Goal: Task Accomplishment & Management: Manage account settings

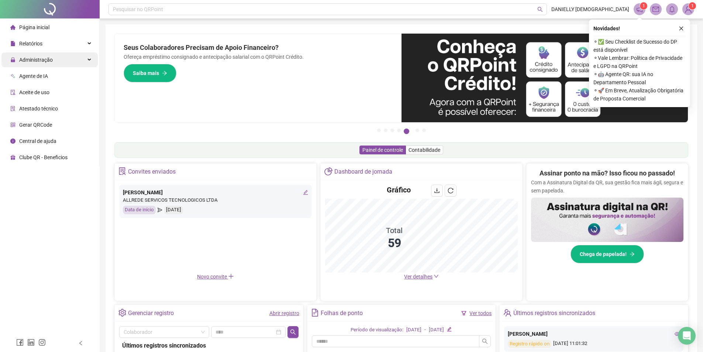
click at [46, 63] on span "Administração" at bounding box center [31, 59] width 42 height 15
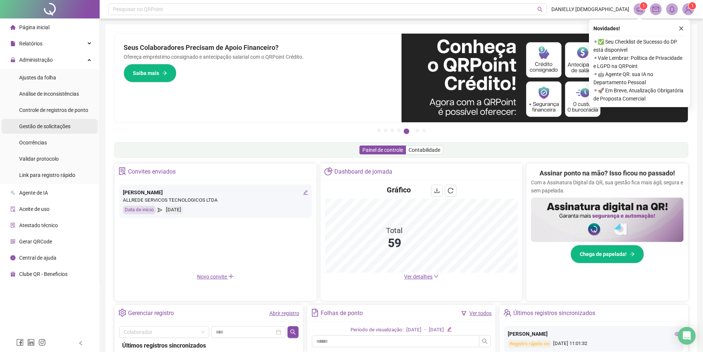
click at [56, 124] on span "Gestão de solicitações" at bounding box center [44, 126] width 51 height 6
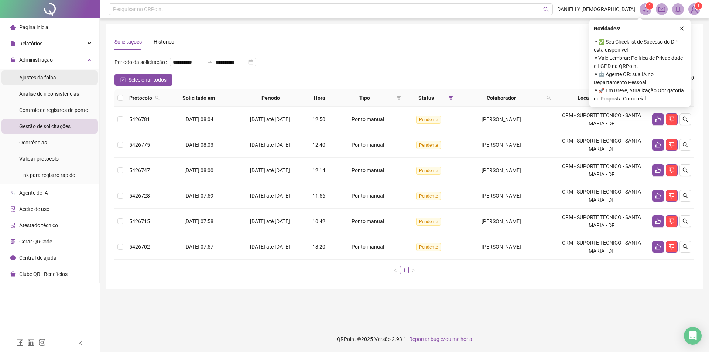
click at [46, 79] on span "Ajustes da folha" at bounding box center [37, 78] width 37 height 6
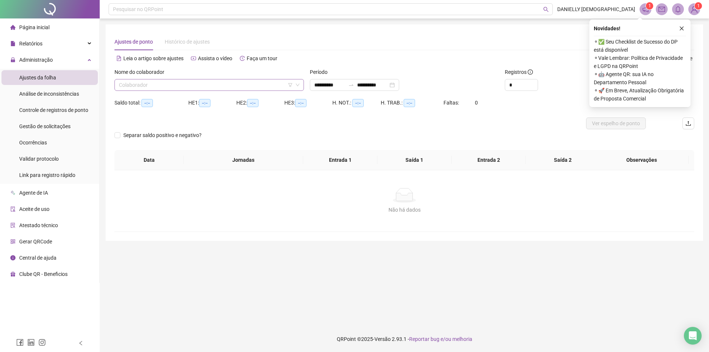
type input "**********"
click at [155, 86] on input "search" at bounding box center [206, 84] width 174 height 11
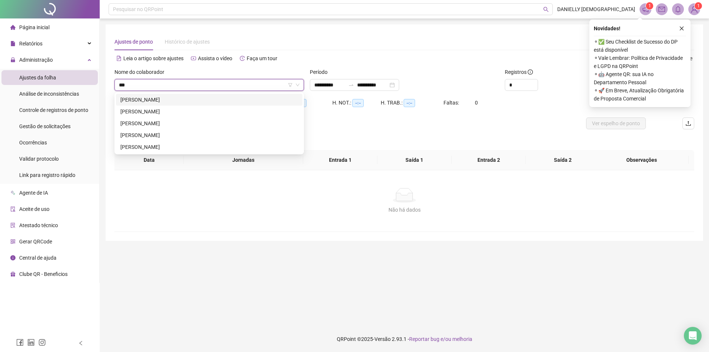
type input "****"
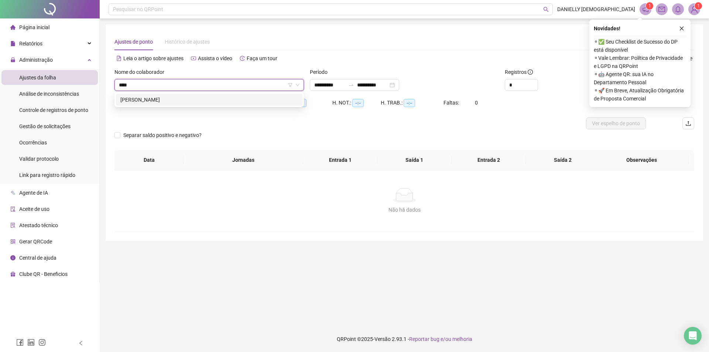
click at [163, 100] on div "MICHELINE DA SILVA CARVALHO GOMES" at bounding box center [209, 100] width 178 height 8
click at [322, 80] on div "**********" at bounding box center [354, 85] width 89 height 12
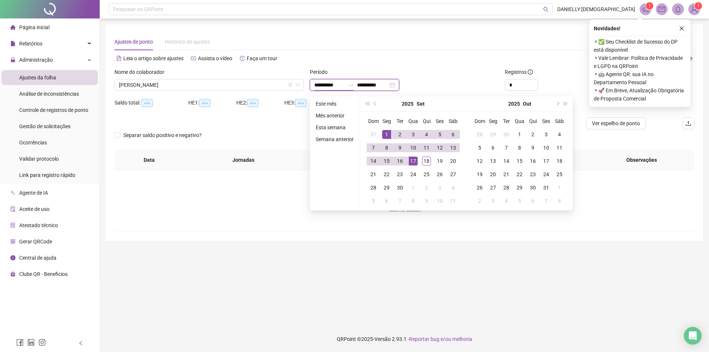
type input "**********"
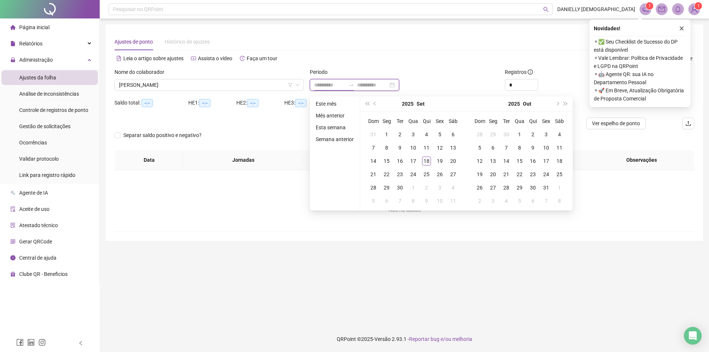
type input "**********"
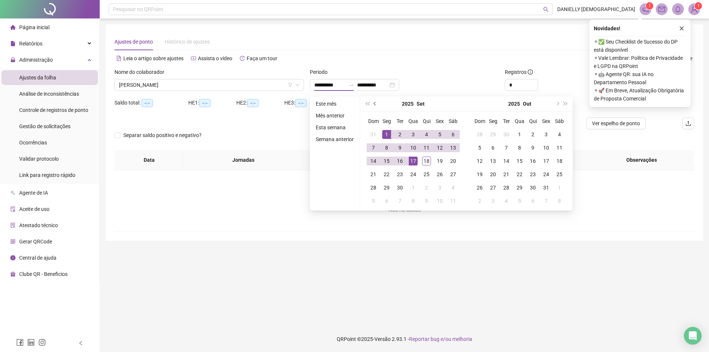
click at [378, 103] on button "prev-year" at bounding box center [375, 103] width 8 height 15
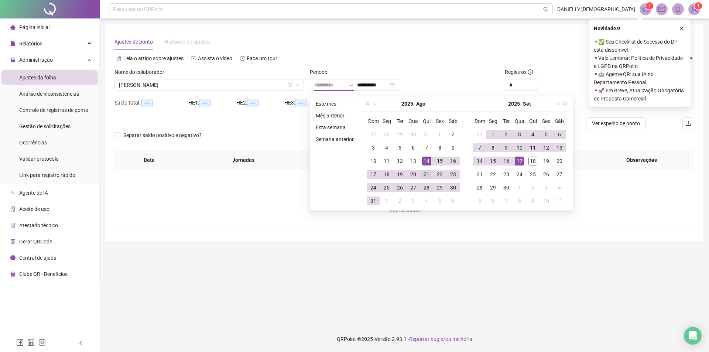
type input "**********"
click at [427, 173] on div "21" at bounding box center [426, 174] width 9 height 9
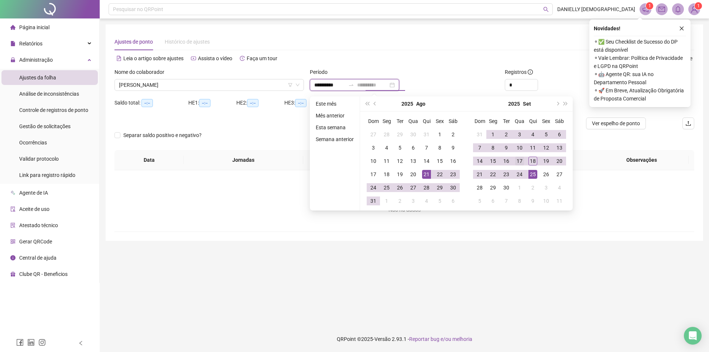
type input "**********"
click at [516, 161] on div "17" at bounding box center [519, 160] width 9 height 9
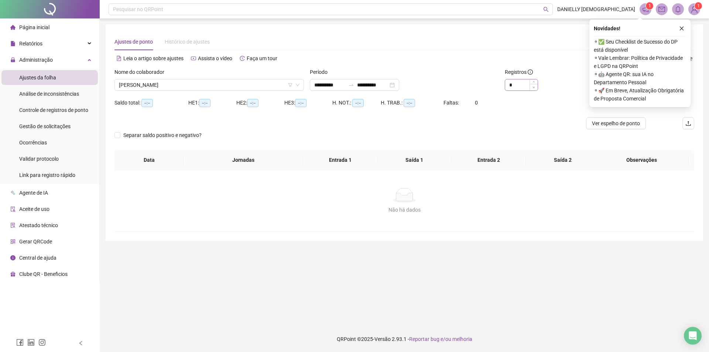
click at [532, 84] on span "Decrease Value" at bounding box center [533, 87] width 8 height 7
click at [534, 81] on span "Increase Value" at bounding box center [533, 82] width 8 height 7
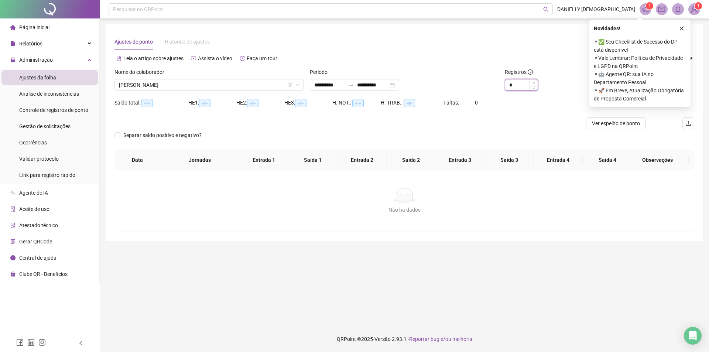
click at [534, 81] on span "Increase Value" at bounding box center [533, 82] width 8 height 7
type input "**"
click at [534, 81] on span "Increase Value" at bounding box center [533, 82] width 8 height 7
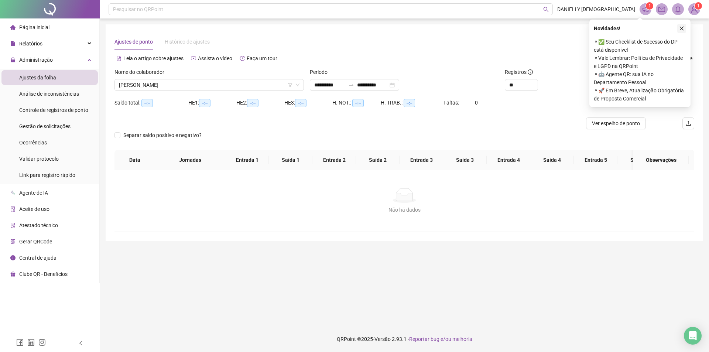
click at [681, 30] on icon "close" at bounding box center [681, 28] width 5 height 5
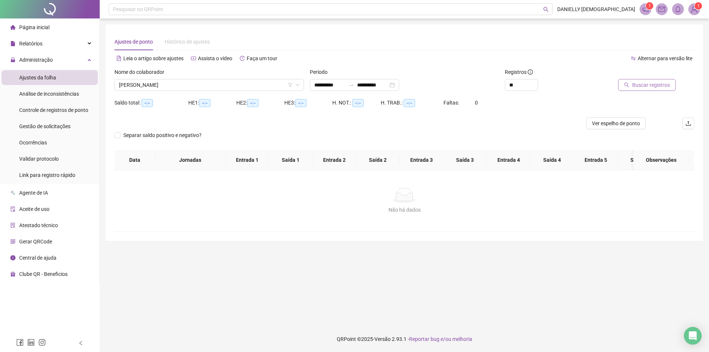
click at [639, 89] on button "Buscar registros" at bounding box center [647, 85] width 58 height 12
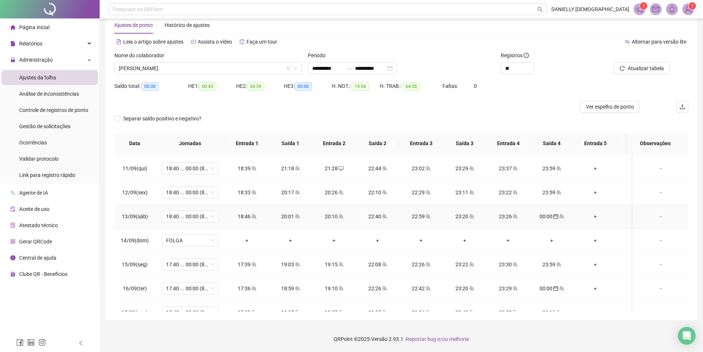
scroll to position [520, 0]
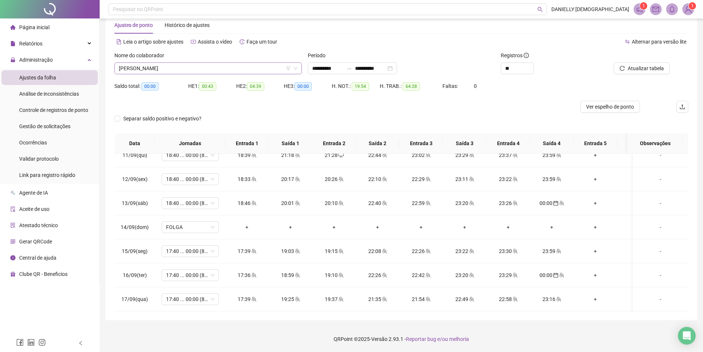
click at [239, 65] on span "MICHELINE DA SILVA CARVALHO GOMES" at bounding box center [208, 68] width 179 height 11
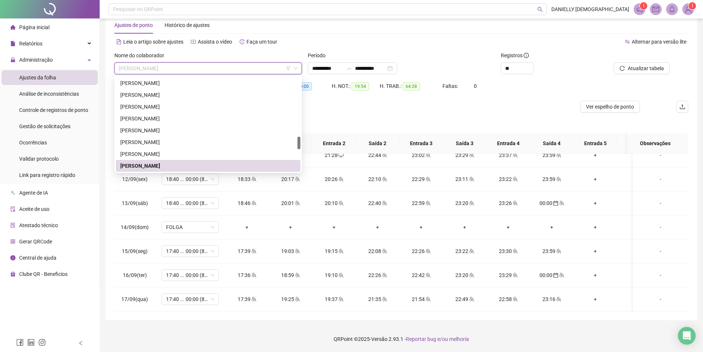
scroll to position [602, 0]
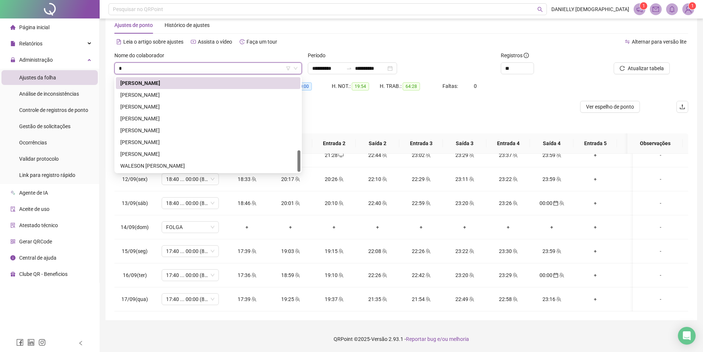
type input "**"
click at [183, 119] on div "MATHEUS DA COSTA MOREIRA" at bounding box center [208, 118] width 176 height 8
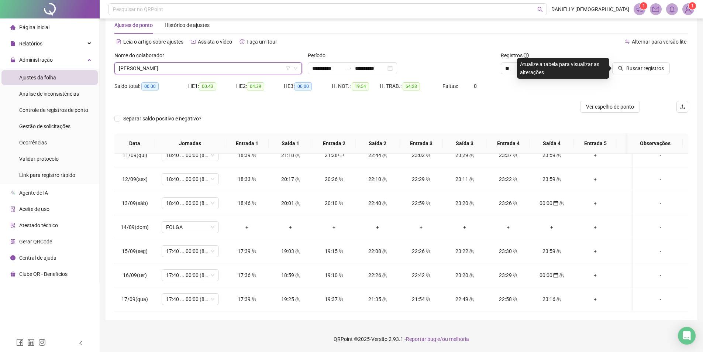
click at [627, 66] on button "Buscar registros" at bounding box center [641, 68] width 58 height 12
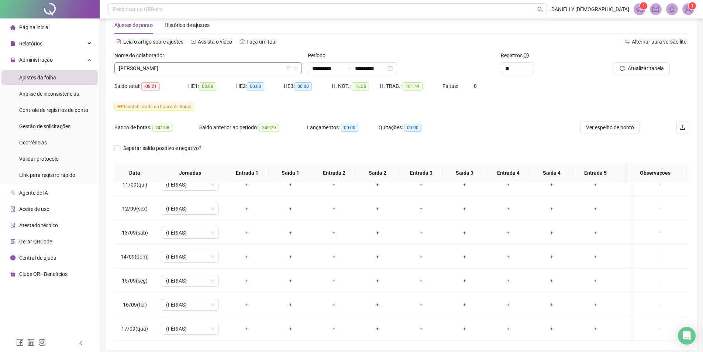
click at [186, 66] on span "MATHEUS DA COSTA MOREIRA" at bounding box center [208, 68] width 179 height 11
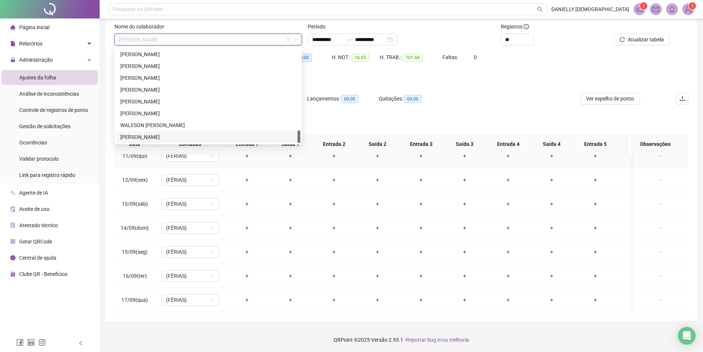
scroll to position [46, 0]
click at [168, 139] on div "WALLAS BATISTA DA SILVA" at bounding box center [208, 136] width 176 height 8
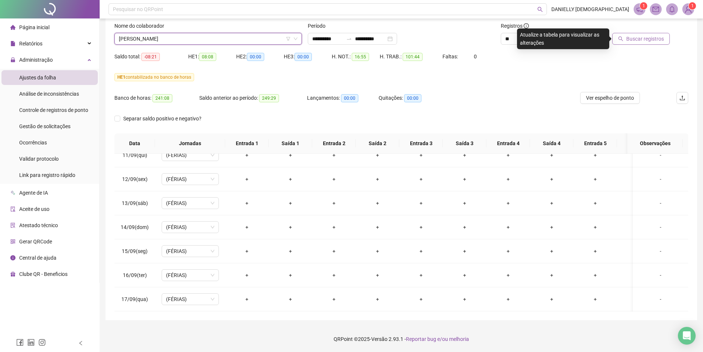
click at [623, 38] on icon "search" at bounding box center [620, 38] width 5 height 5
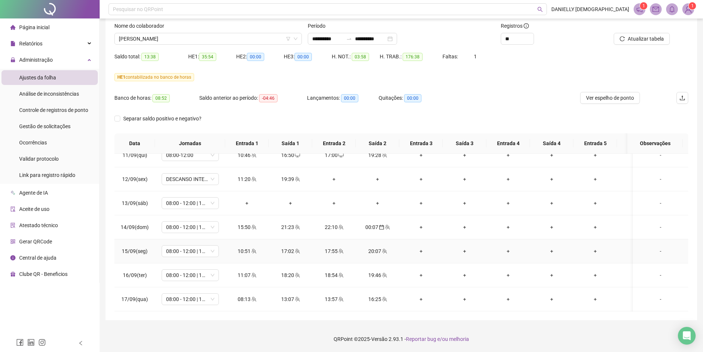
scroll to position [483, 0]
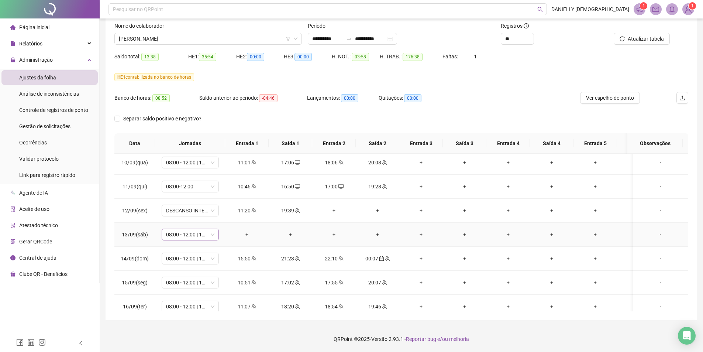
click at [183, 235] on span "08:00 - 12:00 | 13:00 - 16:20" at bounding box center [190, 234] width 48 height 11
type input "****"
click at [197, 260] on div "Folga" at bounding box center [196, 261] width 49 height 8
click at [224, 214] on span "Sim" at bounding box center [225, 215] width 8 height 8
click at [185, 209] on span "DESCANSO INTER-JORNADA" at bounding box center [190, 210] width 48 height 11
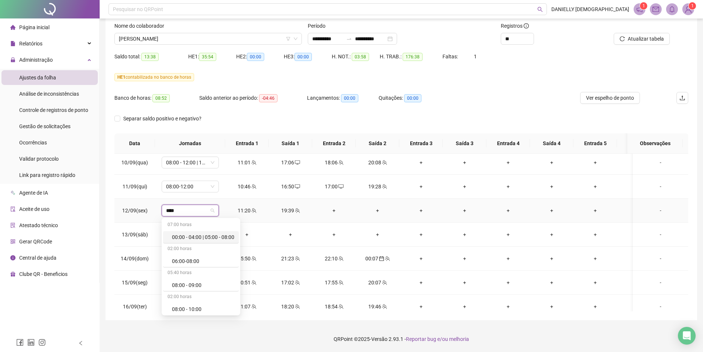
type input "*****"
click at [226, 245] on div "08:00 - 10:00 | 12:00 - 18:00" at bounding box center [203, 246] width 62 height 8
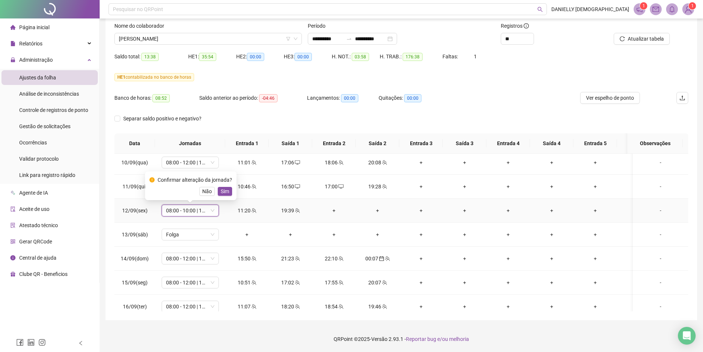
click at [204, 191] on span "Não" at bounding box center [207, 191] width 10 height 8
click at [191, 162] on span "08:00 - 12:00 | 13:00 - 16:20" at bounding box center [190, 162] width 48 height 11
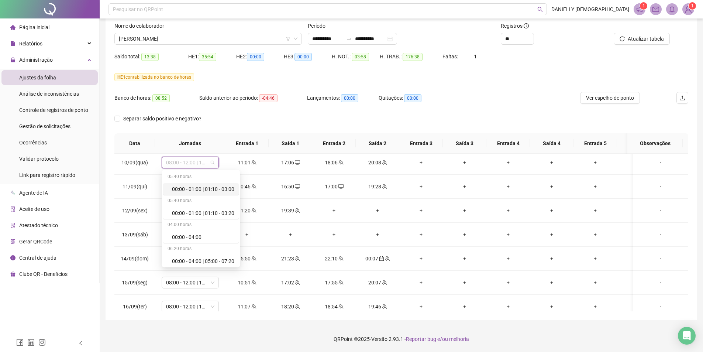
click at [106, 208] on div "**********" at bounding box center [402, 149] width 592 height 342
click at [193, 212] on span "DESCANSO INTER-JORNADA" at bounding box center [190, 210] width 48 height 11
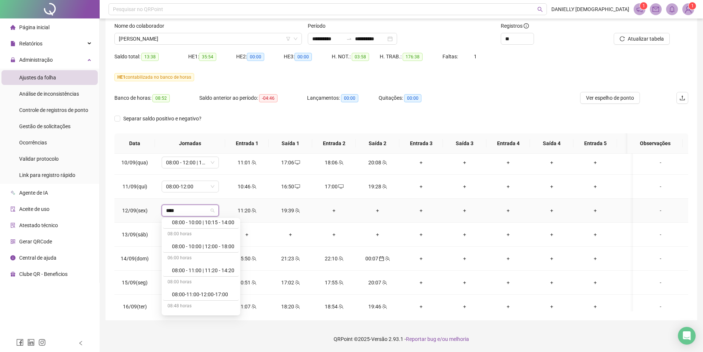
type input "*****"
click at [212, 265] on div "08:00 - 12:00 | 13:00 - 16:20" at bounding box center [203, 263] width 62 height 8
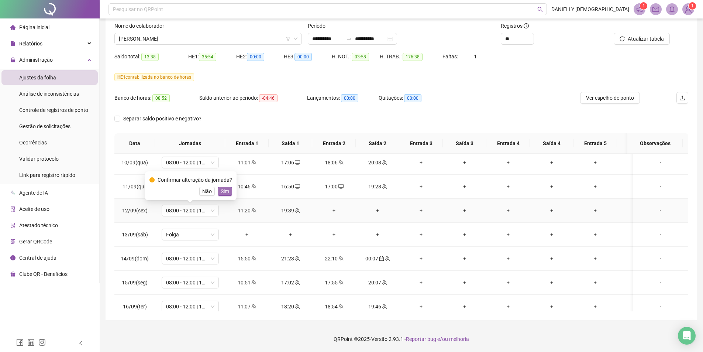
click at [223, 192] on span "Sim" at bounding box center [225, 191] width 8 height 8
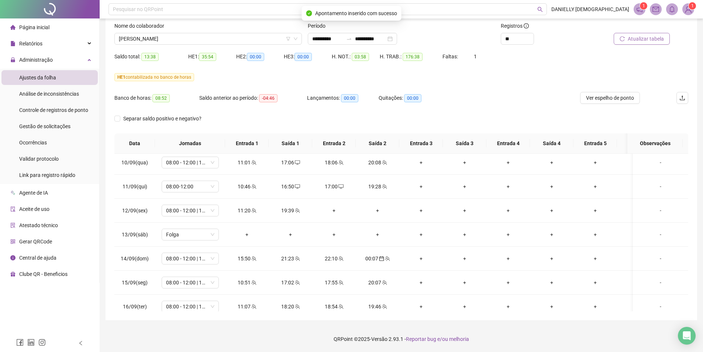
click at [644, 34] on button "Atualizar tabela" at bounding box center [642, 39] width 56 height 12
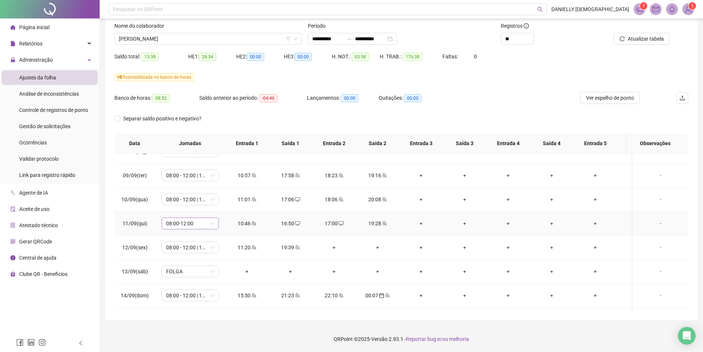
click at [197, 223] on span "08:00-12:00" at bounding box center [190, 223] width 48 height 11
click at [217, 242] on div "08:00 - 12:00 | 13:00 - 16:20" at bounding box center [203, 242] width 62 height 8
click at [226, 204] on span "Sim" at bounding box center [225, 204] width 8 height 8
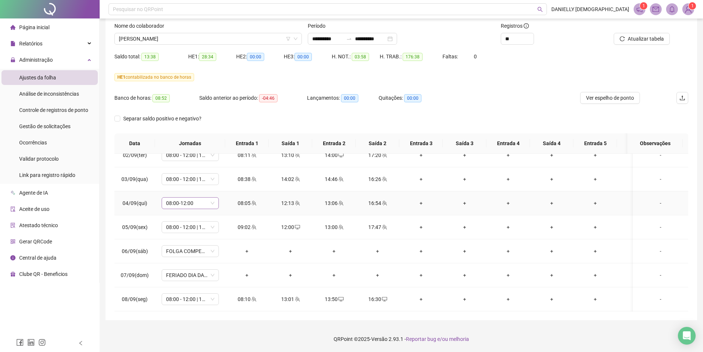
click at [195, 205] on span "08:00-12:00" at bounding box center [190, 202] width 48 height 11
type input "*****"
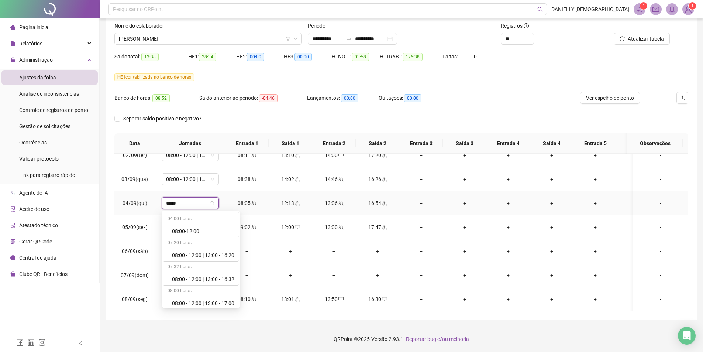
scroll to position [443, 0]
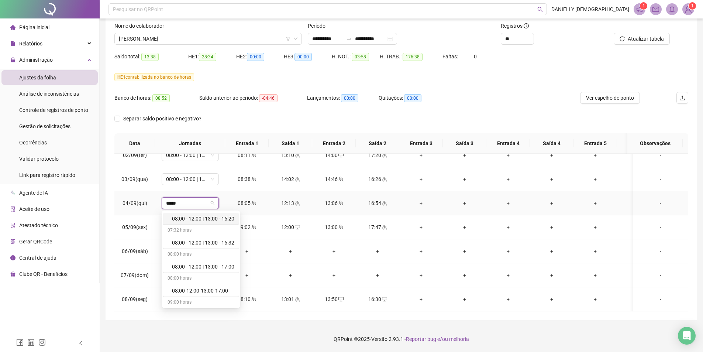
click at [217, 219] on div "08:00 - 12:00 | 13:00 - 16:20" at bounding box center [203, 218] width 62 height 8
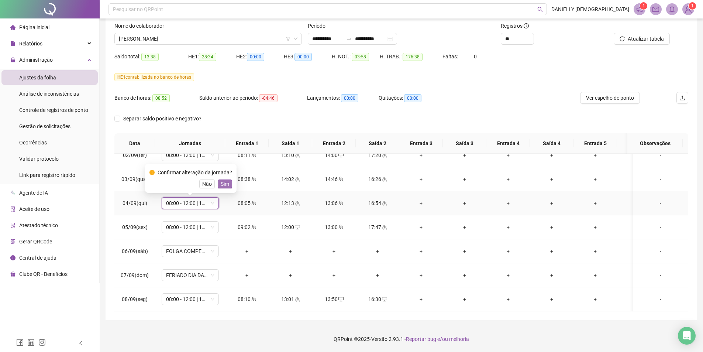
click at [223, 187] on span "Sim" at bounding box center [225, 184] width 8 height 8
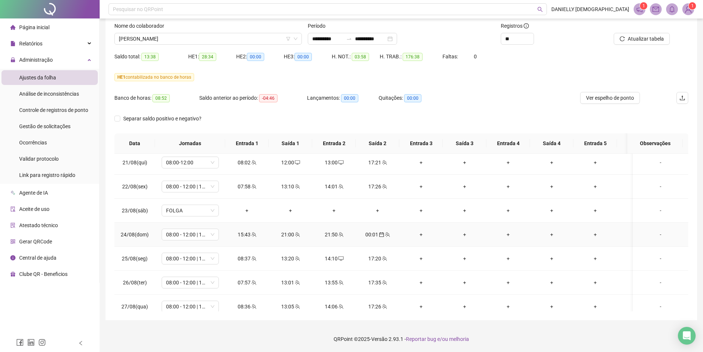
scroll to position [0, 0]
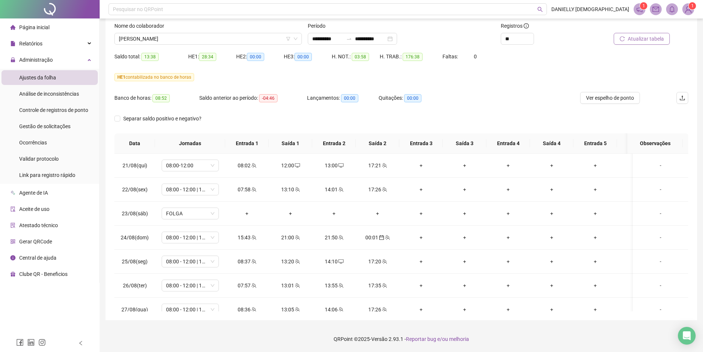
click at [644, 39] on span "Atualizar tabela" at bounding box center [646, 39] width 36 height 8
click at [186, 38] on span "WALLAS BATISTA DA SILVA" at bounding box center [208, 38] width 179 height 11
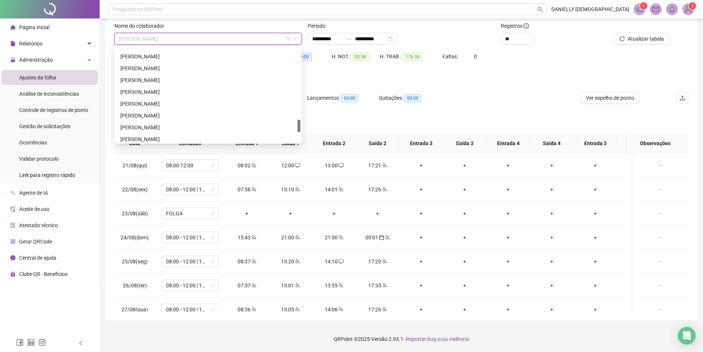
scroll to position [492, 0]
click at [175, 59] on div "MATHEUS DA COSTA MOREIRA" at bounding box center [208, 58] width 176 height 8
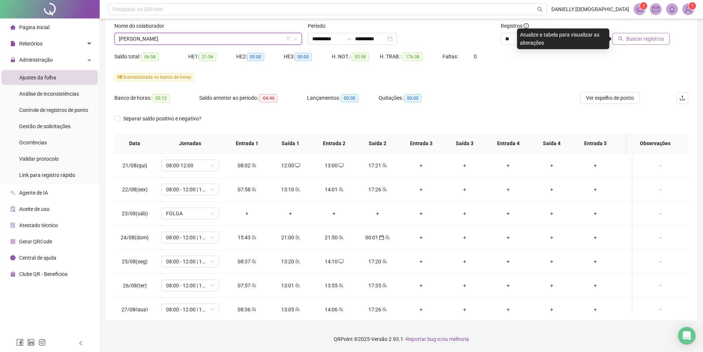
click at [638, 42] on span "Buscar registros" at bounding box center [645, 39] width 38 height 8
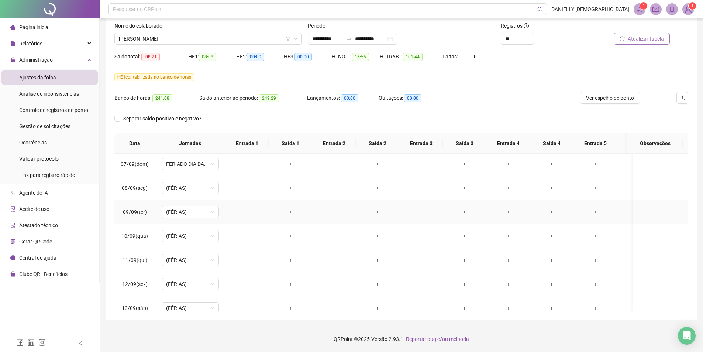
scroll to position [409, 0]
click at [599, 98] on span "Ver espelho de ponto" at bounding box center [610, 98] width 48 height 8
click at [134, 121] on span "Separar saldo positivo e negativo?" at bounding box center [162, 118] width 84 height 8
drag, startPoint x: 214, startPoint y: 56, endPoint x: 230, endPoint y: 56, distance: 15.9
click at [230, 56] on div "Saldo neg.: -16:29" at bounding box center [220, 56] width 70 height 8
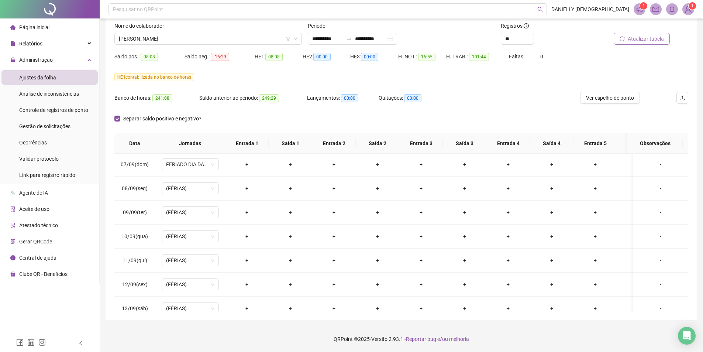
click at [233, 76] on div "HE 1 contabilizada no banco de horas" at bounding box center [401, 77] width 574 height 8
click at [145, 120] on span "Separar saldo positivo e negativo?" at bounding box center [162, 118] width 84 height 8
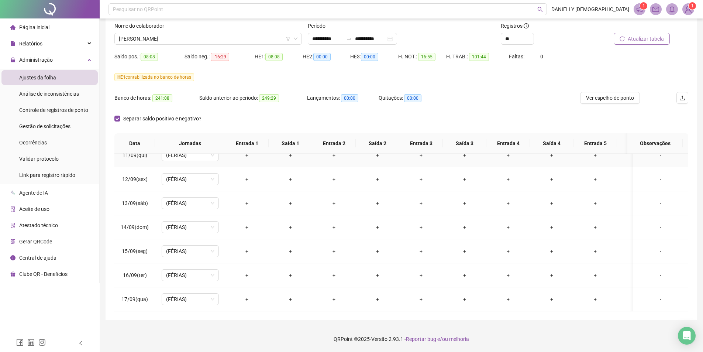
scroll to position [520, 0]
click at [45, 123] on span "Gestão de solicitações" at bounding box center [44, 126] width 51 height 6
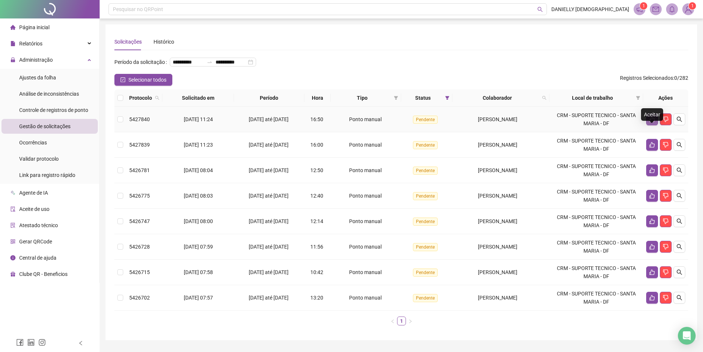
click at [651, 125] on button "button" at bounding box center [652, 119] width 12 height 12
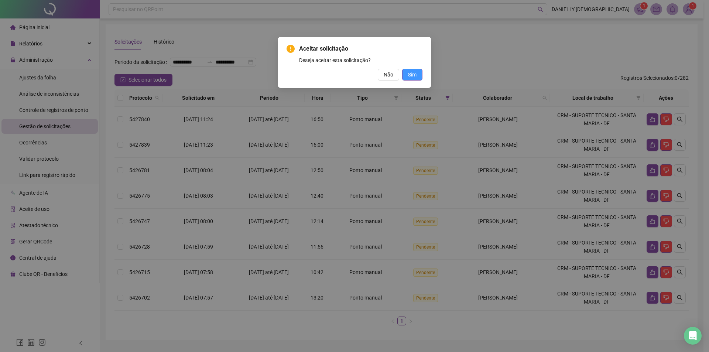
click at [406, 70] on button "Sim" at bounding box center [412, 75] width 20 height 12
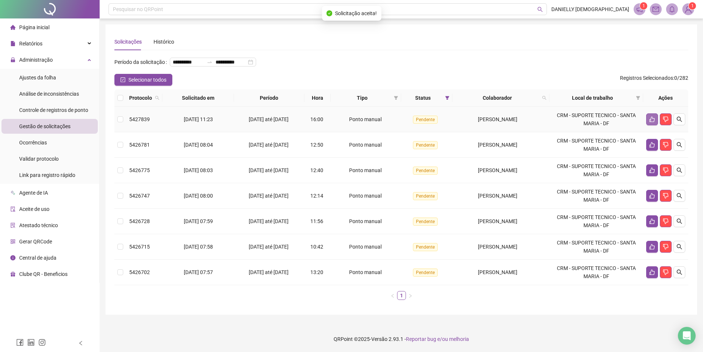
click at [649, 122] on icon "like" at bounding box center [652, 119] width 6 height 6
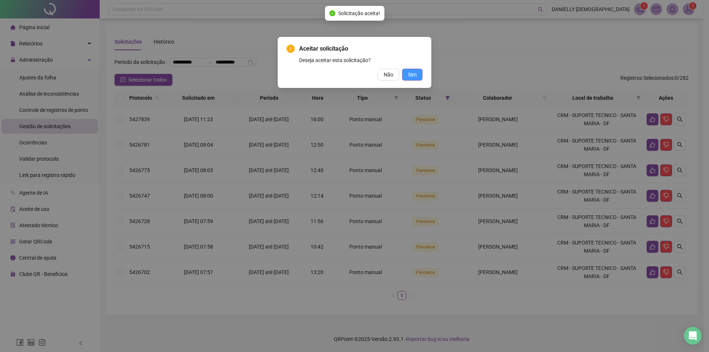
click at [420, 73] on button "Sim" at bounding box center [412, 75] width 20 height 12
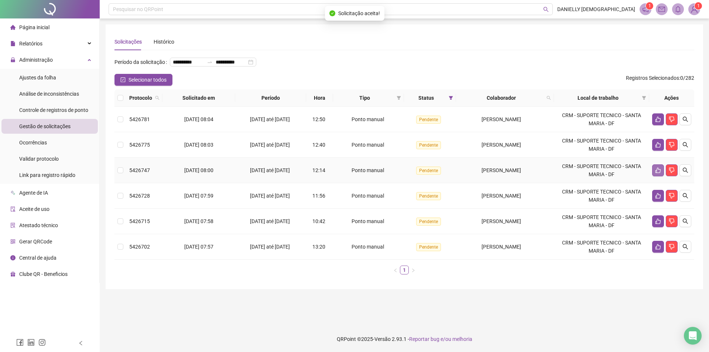
click at [656, 173] on icon "like" at bounding box center [658, 170] width 6 height 6
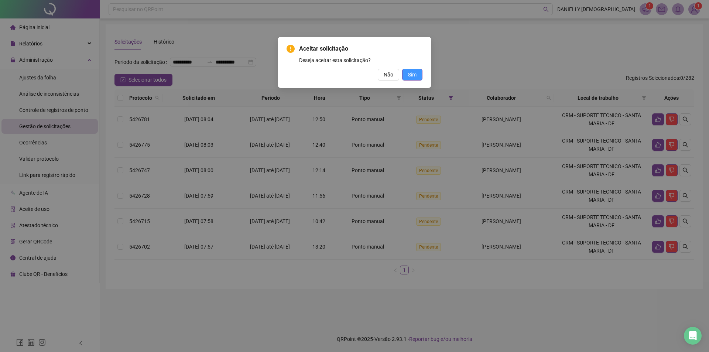
click at [414, 79] on button "Sim" at bounding box center [412, 75] width 20 height 12
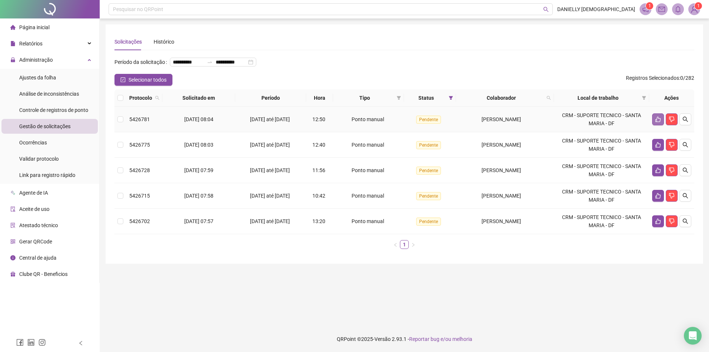
click at [658, 122] on icon "like" at bounding box center [657, 120] width 5 height 6
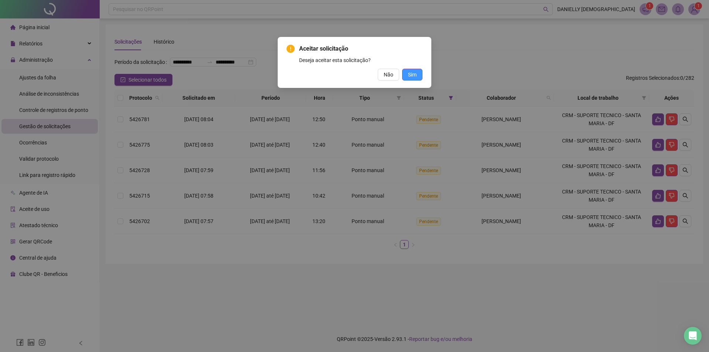
click at [413, 74] on span "Sim" at bounding box center [412, 74] width 8 height 8
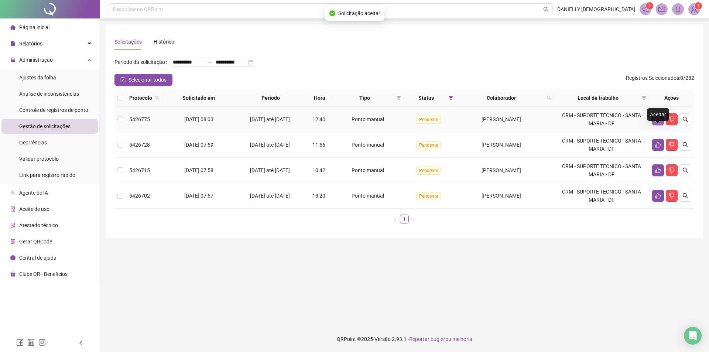
click at [656, 122] on icon "like" at bounding box center [658, 119] width 6 height 6
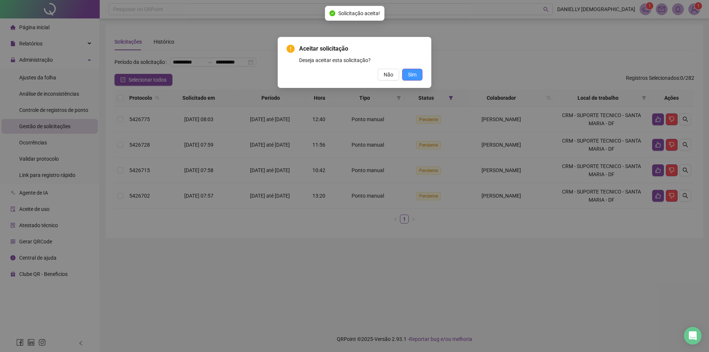
click at [412, 71] on span "Sim" at bounding box center [412, 74] width 8 height 8
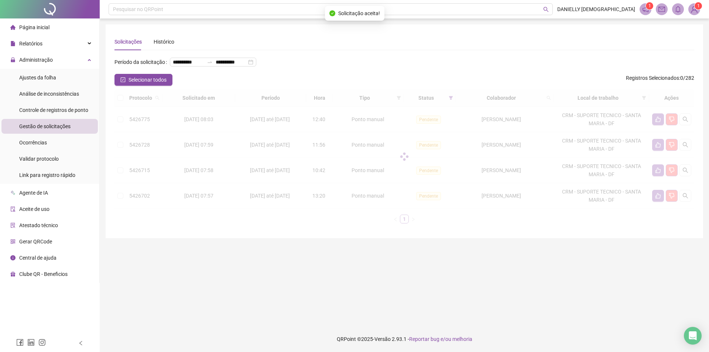
click at [423, 74] on div "**********" at bounding box center [403, 65] width 579 height 18
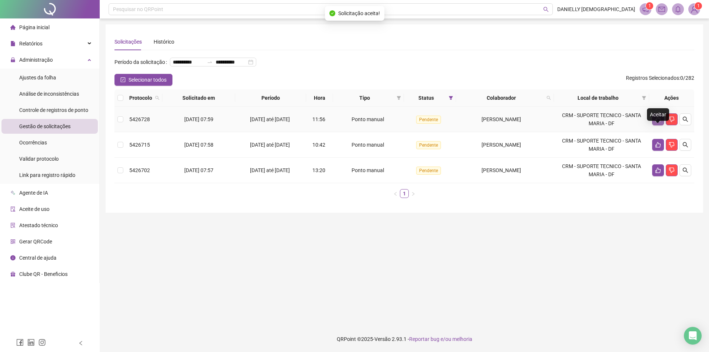
click at [659, 122] on icon "like" at bounding box center [658, 119] width 6 height 6
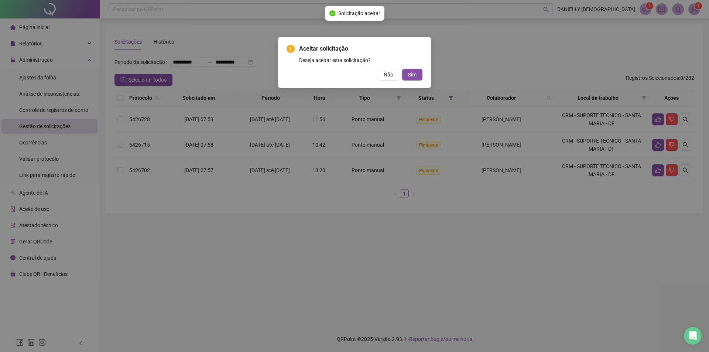
click at [424, 73] on div "Aceitar solicitação Deseja aceitar esta solicitação? Não Sim" at bounding box center [355, 62] width 154 height 51
click at [418, 73] on button "Sim" at bounding box center [412, 75] width 20 height 12
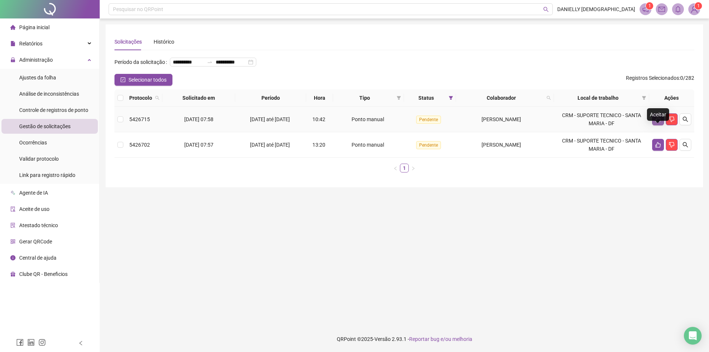
click at [660, 122] on icon "like" at bounding box center [658, 119] width 6 height 6
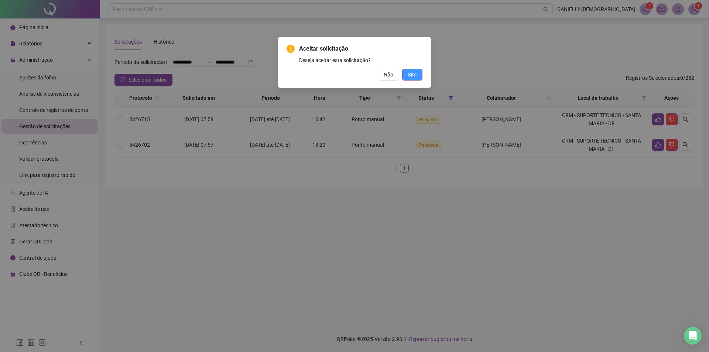
click at [417, 74] on button "Sim" at bounding box center [412, 75] width 20 height 12
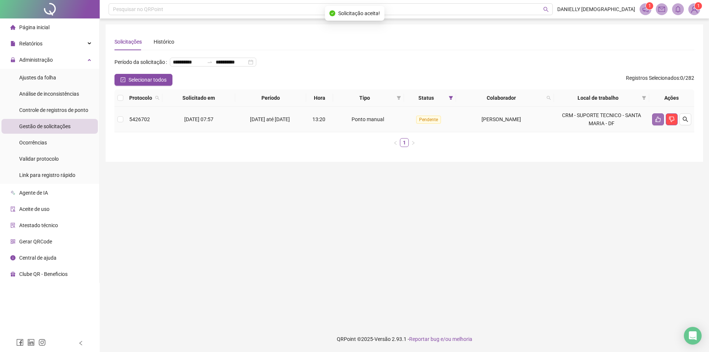
click at [653, 125] on button "button" at bounding box center [658, 119] width 12 height 12
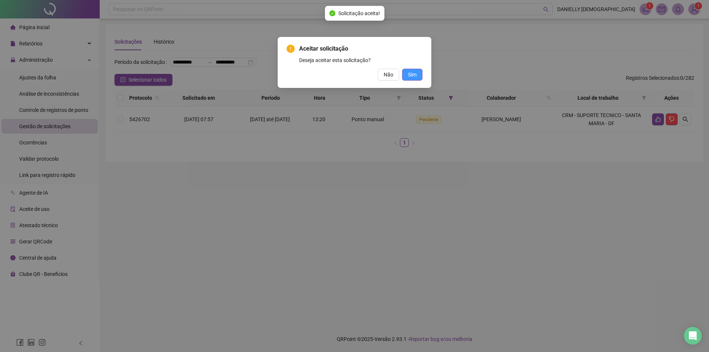
click at [410, 73] on span "Sim" at bounding box center [412, 74] width 8 height 8
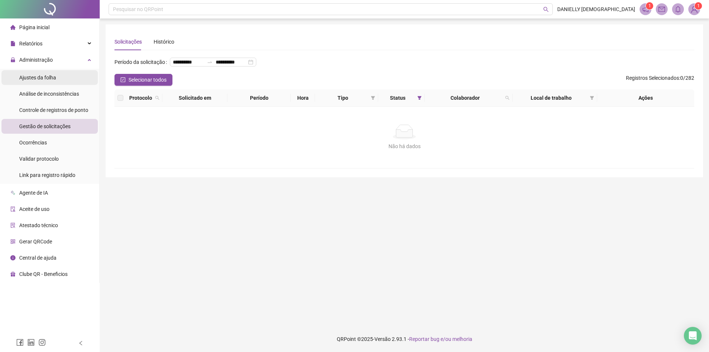
click at [43, 79] on span "Ajustes da folha" at bounding box center [37, 78] width 37 height 6
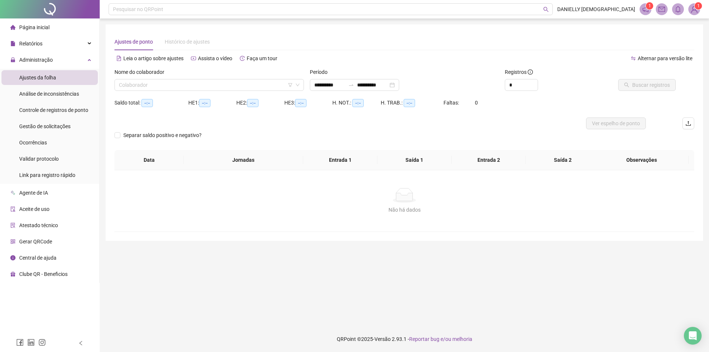
type input "**********"
click at [140, 82] on input "search" at bounding box center [206, 84] width 174 height 11
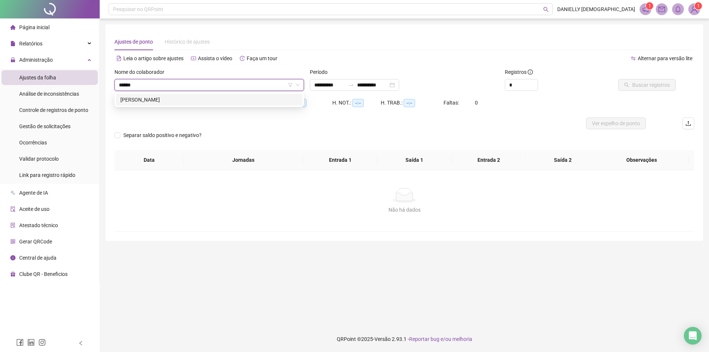
type input "*******"
click at [149, 104] on div "MARCELO MONTEIRO SANTANA" at bounding box center [209, 100] width 186 height 12
click at [324, 88] on input "**********" at bounding box center [329, 85] width 31 height 8
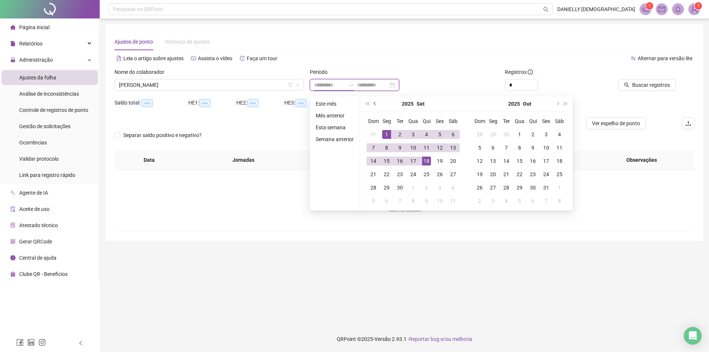
type input "**********"
click at [373, 103] on span "prev-year" at bounding box center [375, 104] width 4 height 4
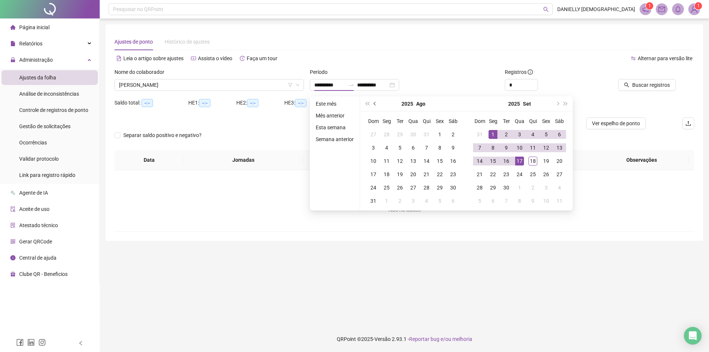
click at [373, 103] on span "prev-year" at bounding box center [375, 104] width 4 height 4
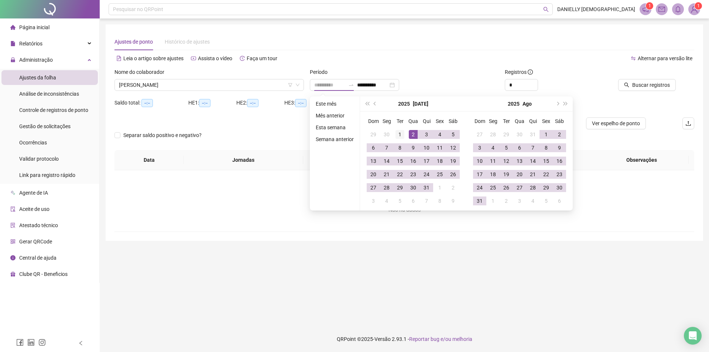
type input "**********"
click at [404, 132] on td "1" at bounding box center [399, 134] width 13 height 13
type input "**********"
click at [483, 200] on div "31" at bounding box center [479, 200] width 9 height 9
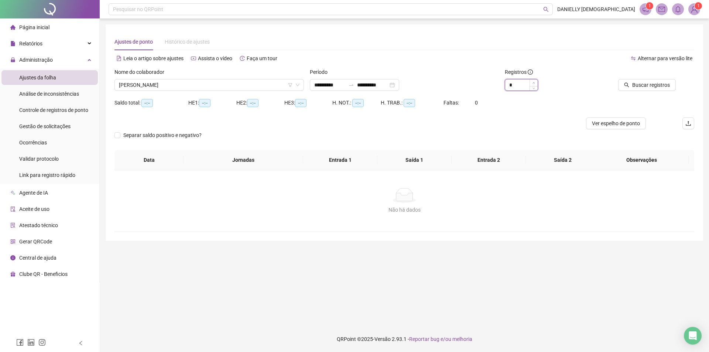
click at [535, 80] on span "Increase Value" at bounding box center [533, 82] width 8 height 7
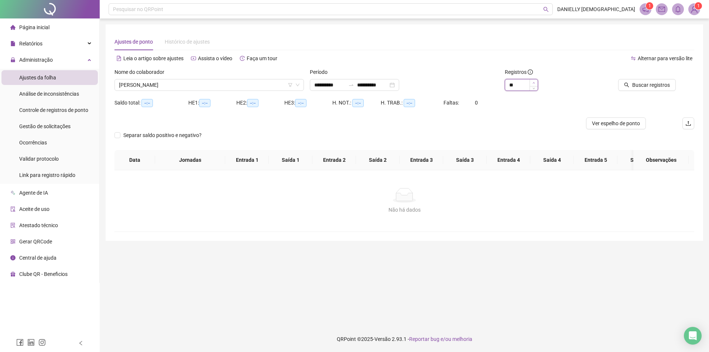
type input "**"
click at [535, 80] on span "Increase Value" at bounding box center [533, 82] width 8 height 7
click at [635, 87] on span "Buscar registros" at bounding box center [651, 85] width 38 height 8
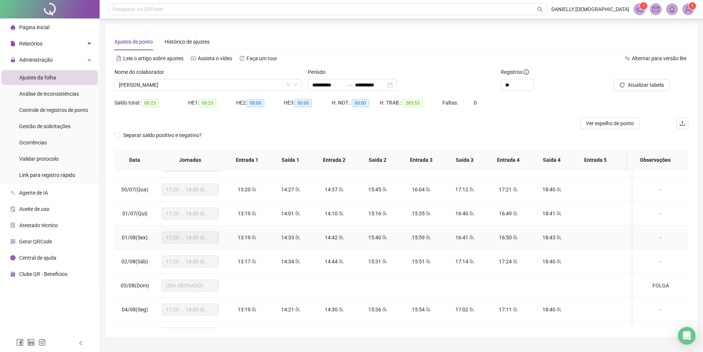
scroll to position [701, 0]
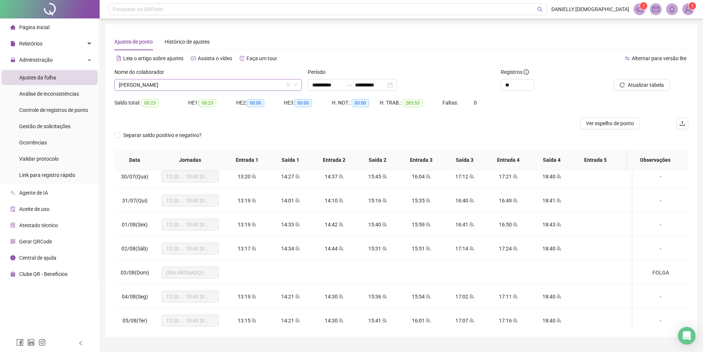
click at [195, 84] on span "MARCELO MONTEIRO SANTANA" at bounding box center [208, 84] width 179 height 11
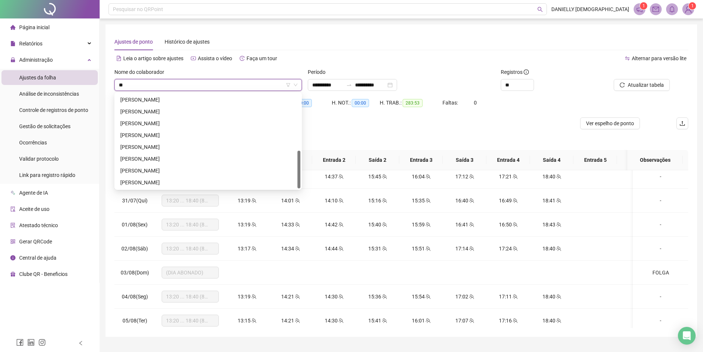
scroll to position [142, 0]
type input "***"
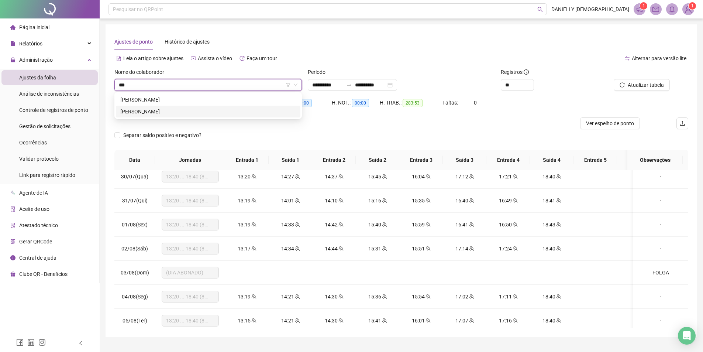
click at [189, 107] on div "DEIVISON ALVES DE OLIVEIRA" at bounding box center [208, 112] width 185 height 12
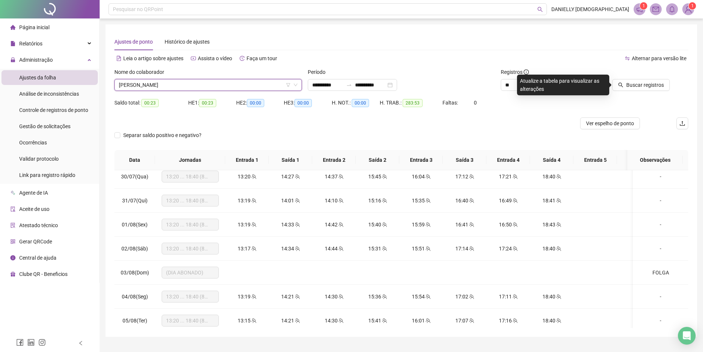
click at [163, 78] on div "Nome do colaborador" at bounding box center [207, 73] width 187 height 11
click at [164, 85] on span "DEIVISON ALVES DE OLIVEIRA" at bounding box center [208, 84] width 179 height 11
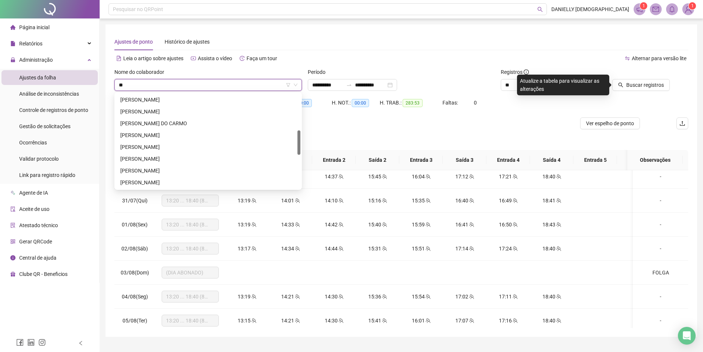
type input "***"
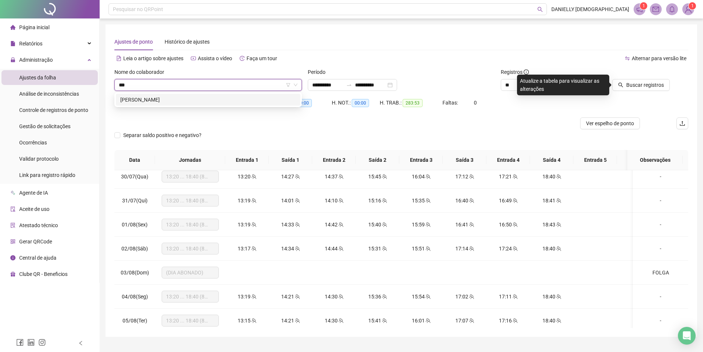
click at [166, 96] on div "ARYLSON MURYLO DA COSTA SOUSA" at bounding box center [208, 100] width 176 height 8
click at [617, 88] on button "Buscar registros" at bounding box center [641, 85] width 58 height 12
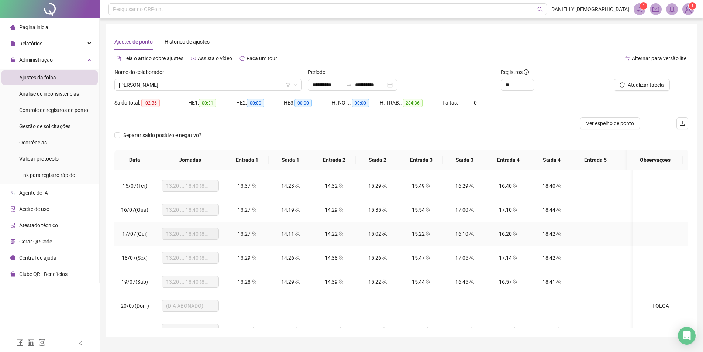
scroll to position [369, 0]
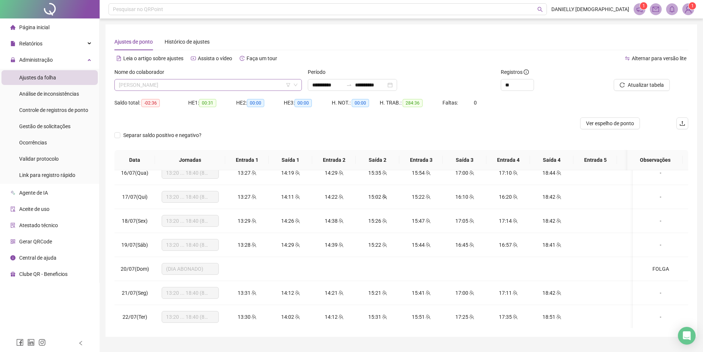
click at [173, 82] on span "ARYLSON MURYLO DA COSTA SOUSA" at bounding box center [208, 84] width 179 height 11
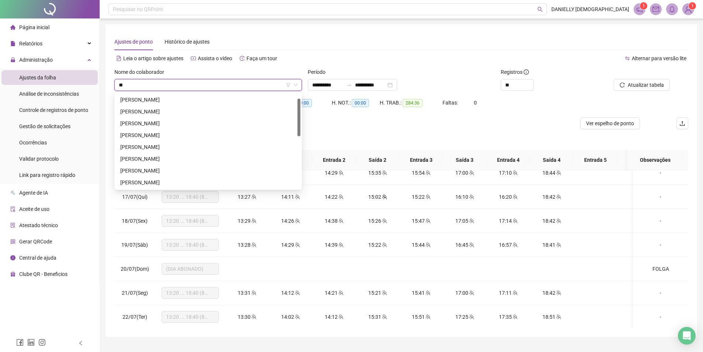
type input "***"
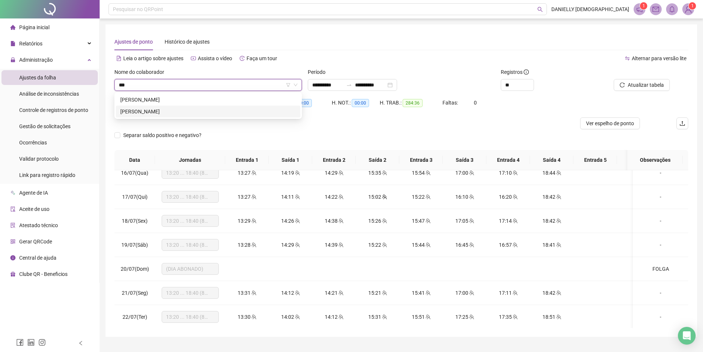
click at [167, 109] on div "DEIVISON ALVES DE OLIVEIRA" at bounding box center [208, 111] width 176 height 8
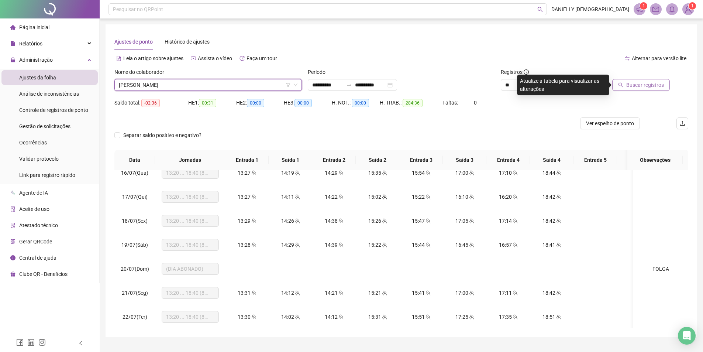
click at [632, 84] on span "Buscar registros" at bounding box center [645, 85] width 38 height 8
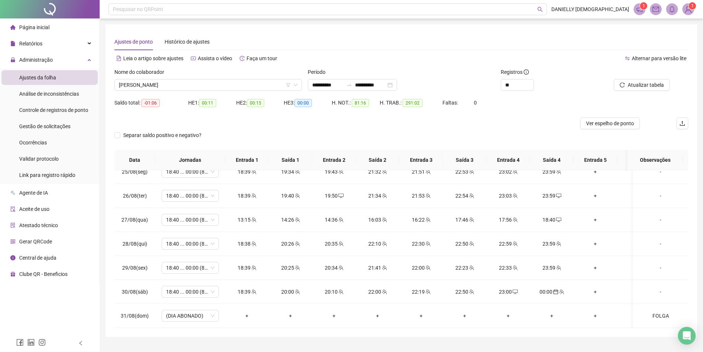
scroll to position [1335, 0]
click at [146, 86] on span "DEIVISON ALVES DE OLIVEIRA" at bounding box center [208, 84] width 179 height 11
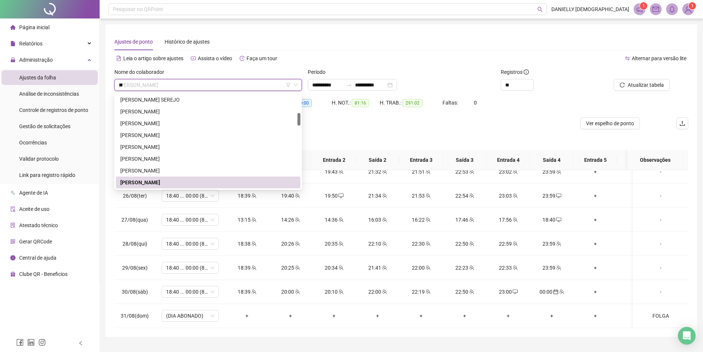
scroll to position [0, 0]
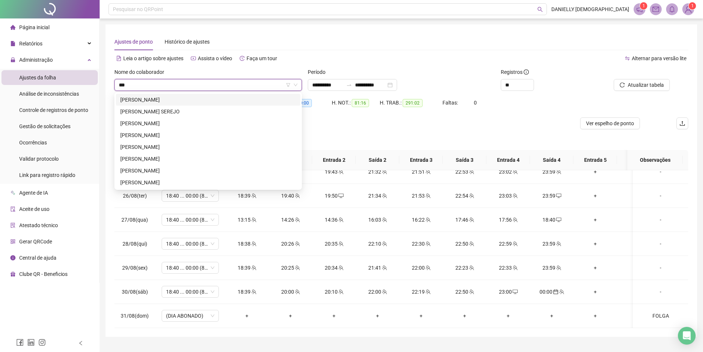
type input "****"
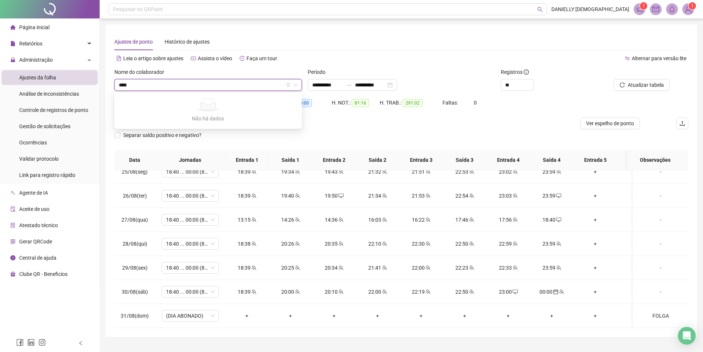
drag, startPoint x: 146, startPoint y: 86, endPoint x: 98, endPoint y: 80, distance: 48.8
click at [98, 80] on div "**********" at bounding box center [351, 184] width 703 height 368
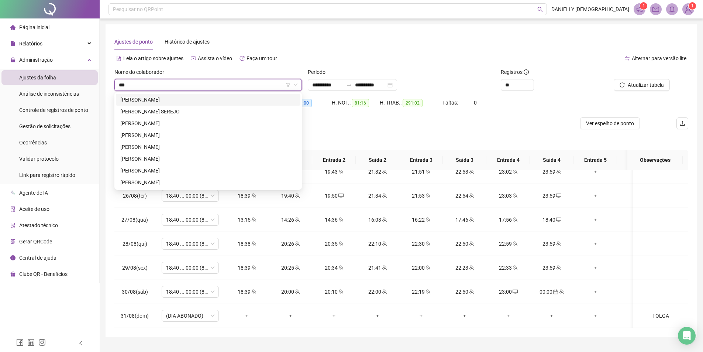
type input "****"
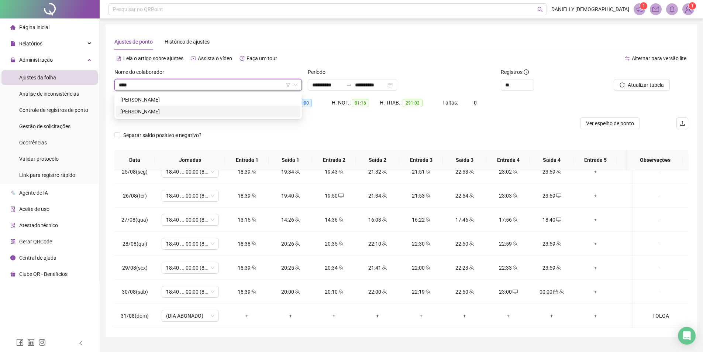
click at [168, 107] on div "JOAO GABRIEL MENDES" at bounding box center [208, 112] width 185 height 12
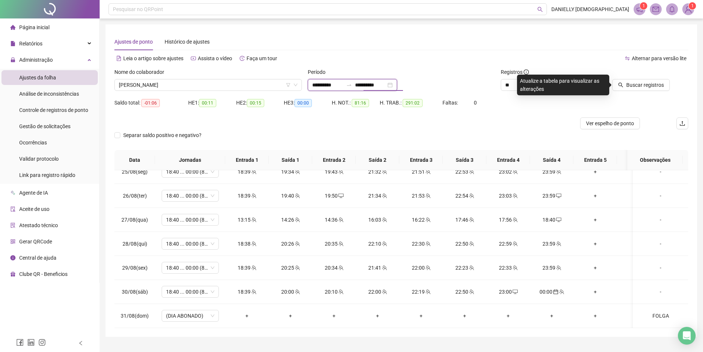
click at [374, 85] on input "**********" at bounding box center [370, 85] width 31 height 8
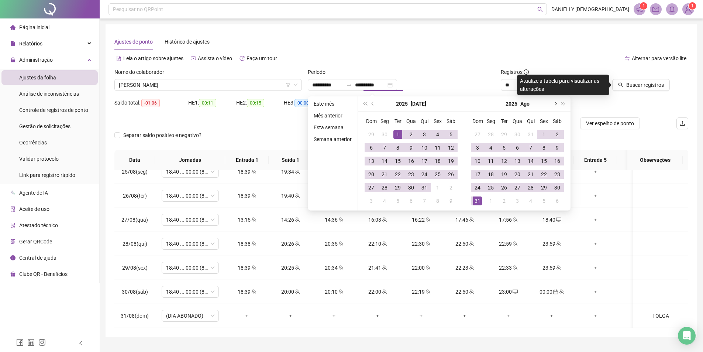
click at [553, 109] on button "next-year" at bounding box center [555, 103] width 8 height 15
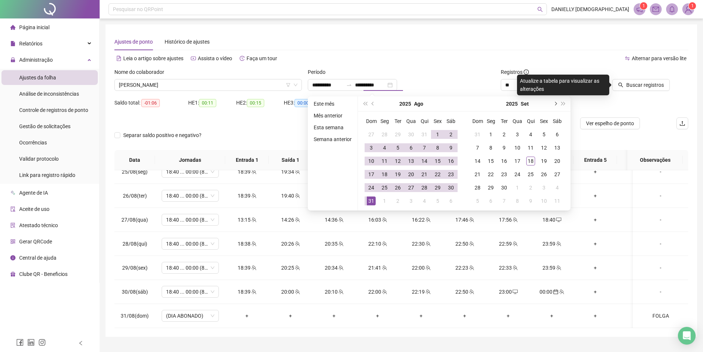
click at [553, 109] on button "next-year" at bounding box center [555, 103] width 8 height 15
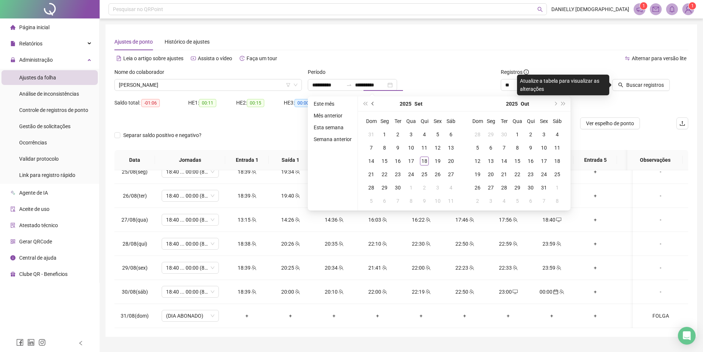
click at [372, 109] on button "prev-year" at bounding box center [373, 103] width 8 height 15
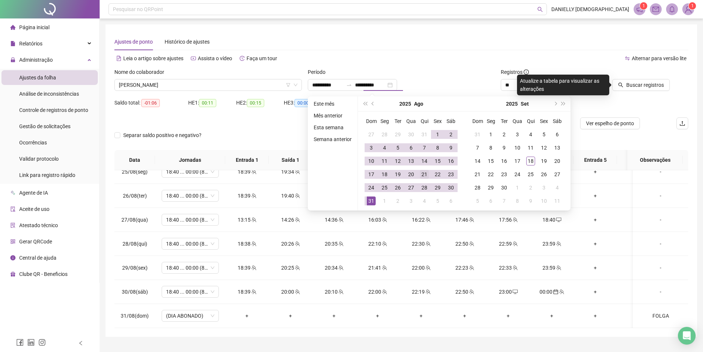
type input "**********"
click at [424, 174] on div "21" at bounding box center [424, 174] width 9 height 9
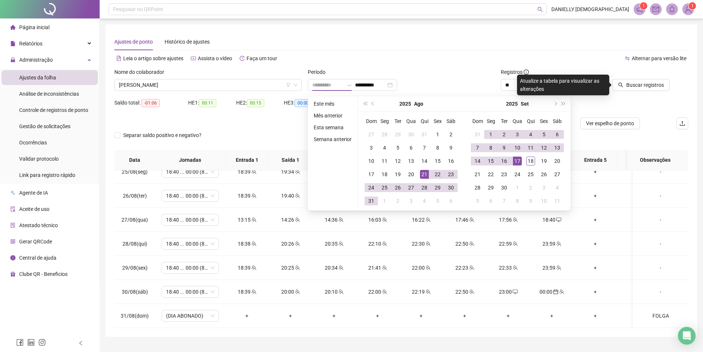
click at [515, 163] on div "17" at bounding box center [517, 160] width 9 height 9
type input "**********"
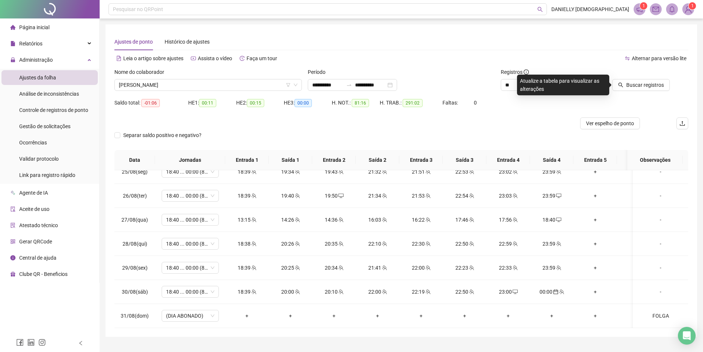
click at [646, 91] on div "Buscar registros" at bounding box center [643, 82] width 97 height 29
click at [643, 86] on span "Buscar registros" at bounding box center [645, 85] width 38 height 8
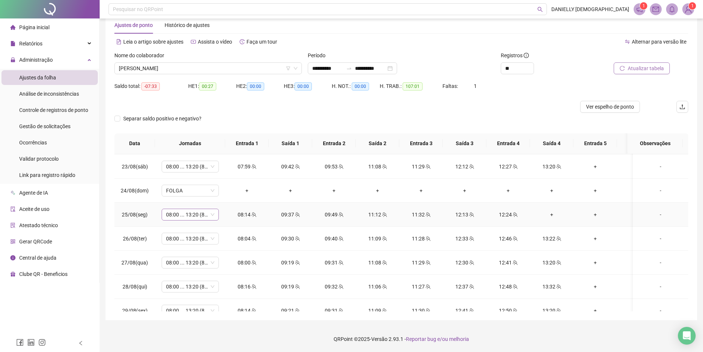
scroll to position [40, 0]
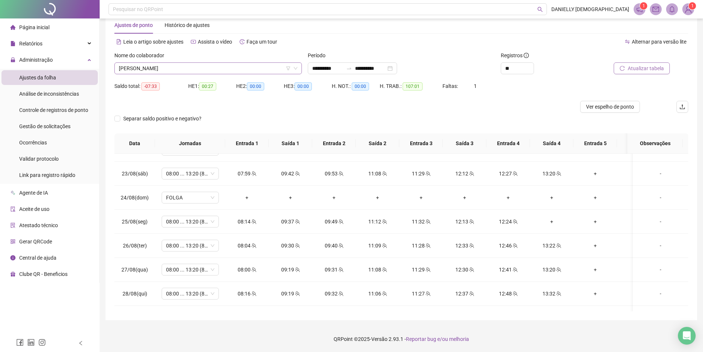
click at [138, 67] on span "JOAO GABRIEL MENDES" at bounding box center [208, 68] width 179 height 11
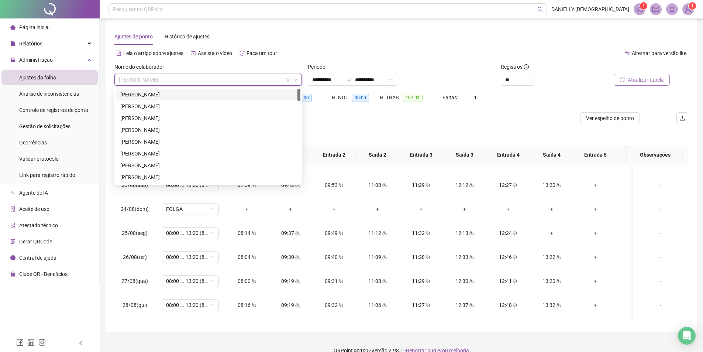
scroll to position [0, 0]
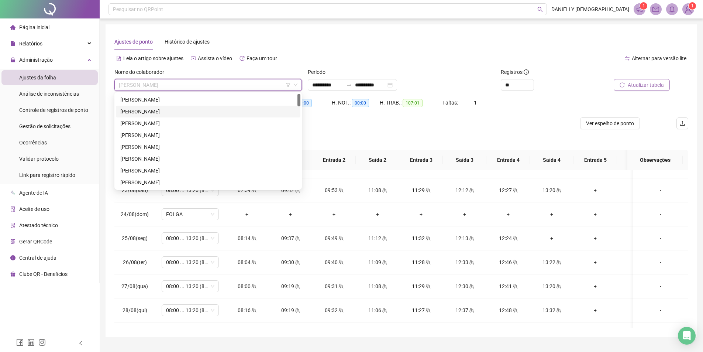
click at [687, 10] on img at bounding box center [688, 9] width 11 height 11
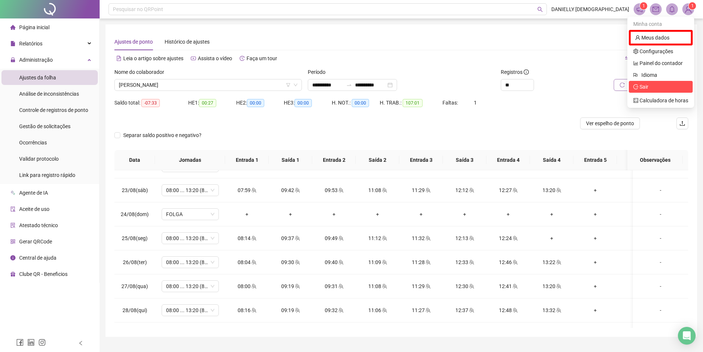
click at [657, 87] on span "Sair" at bounding box center [660, 87] width 55 height 8
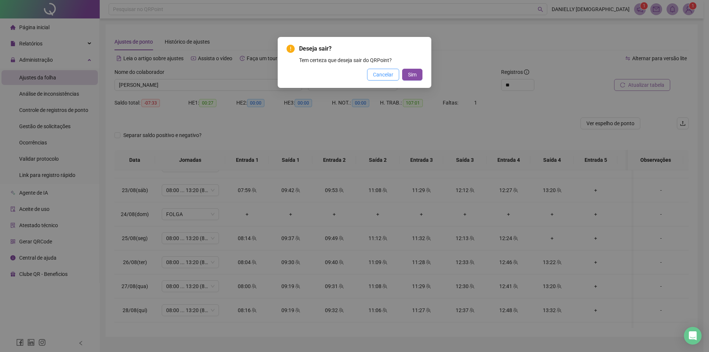
click at [377, 78] on span "Cancelar" at bounding box center [383, 74] width 20 height 8
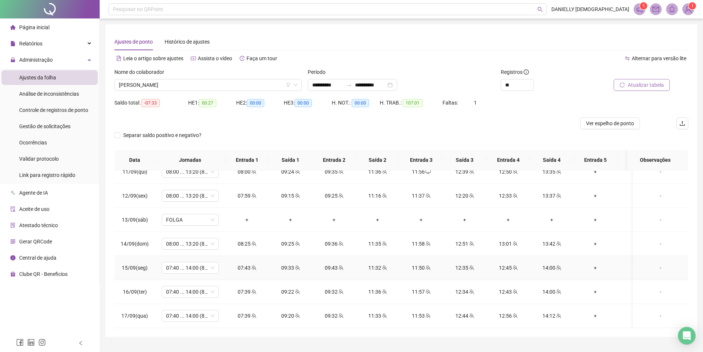
scroll to position [17, 0]
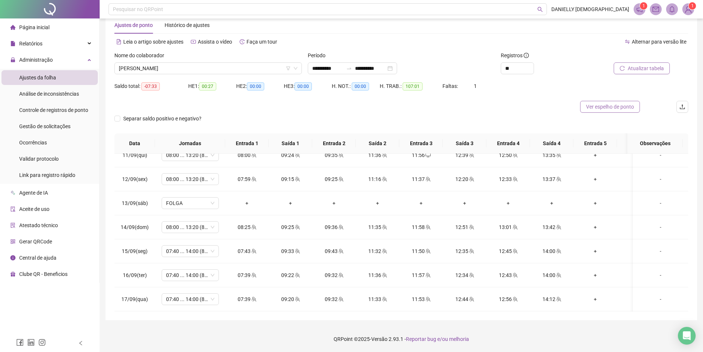
click at [620, 108] on span "Ver espelho de ponto" at bounding box center [610, 107] width 48 height 8
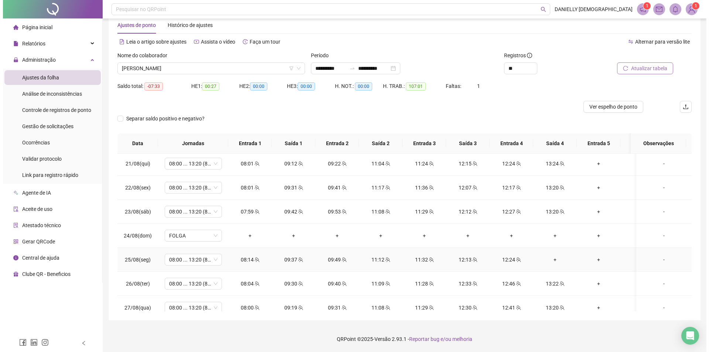
scroll to position [0, 0]
click at [682, 9] on div "1 1" at bounding box center [664, 9] width 61 height 12
click at [686, 13] on img at bounding box center [688, 9] width 11 height 11
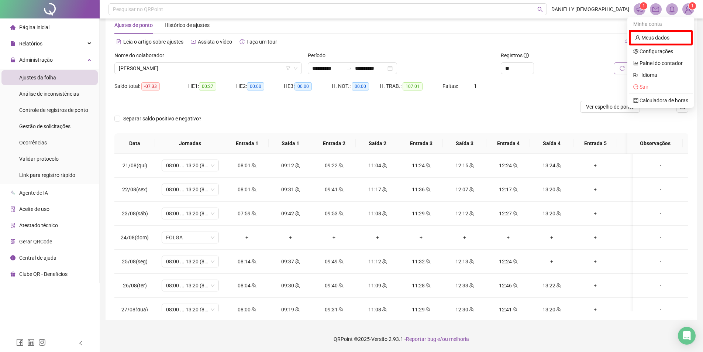
click at [689, 10] on img at bounding box center [688, 9] width 11 height 11
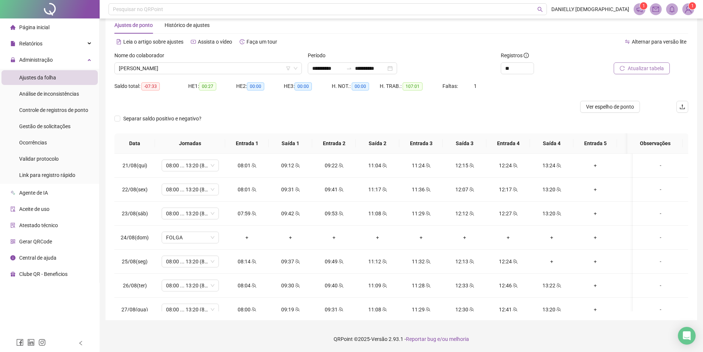
click at [686, 6] on img at bounding box center [688, 9] width 11 height 11
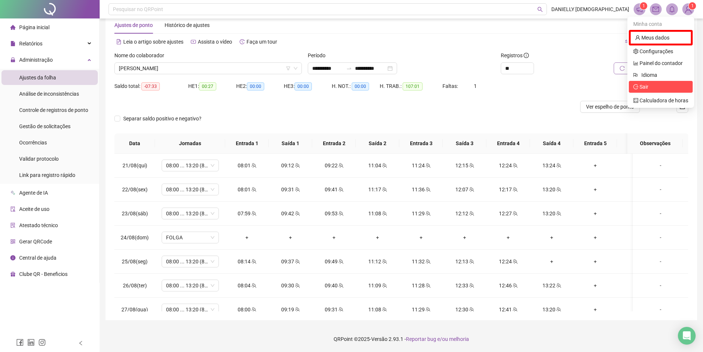
click at [636, 90] on span "Sair" at bounding box center [640, 87] width 15 height 6
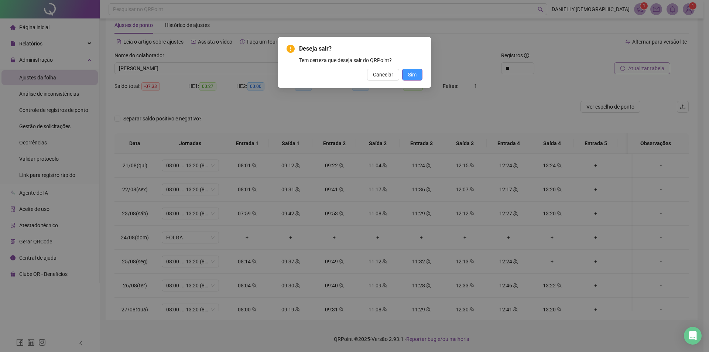
click at [412, 72] on span "Sim" at bounding box center [412, 74] width 8 height 8
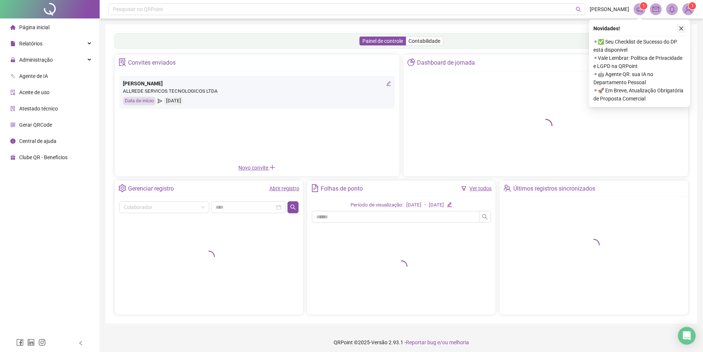
click at [681, 28] on icon "close" at bounding box center [681, 29] width 4 height 4
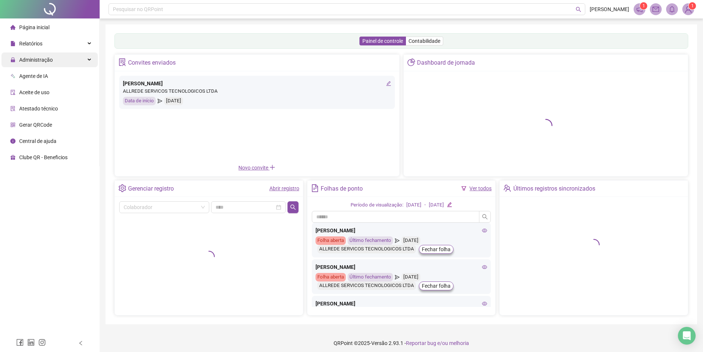
click at [82, 58] on div "Administração" at bounding box center [49, 59] width 96 height 15
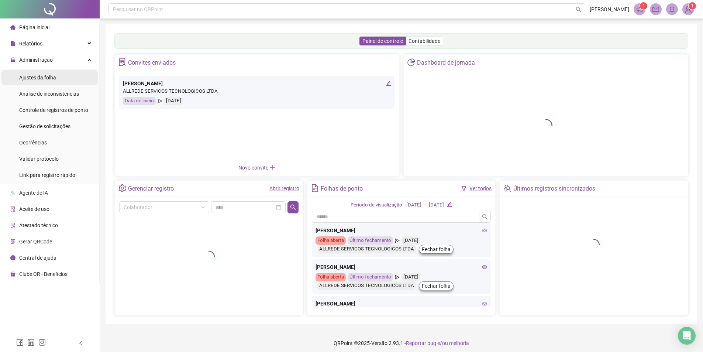
click at [37, 80] on span "Ajustes da folha" at bounding box center [37, 78] width 37 height 6
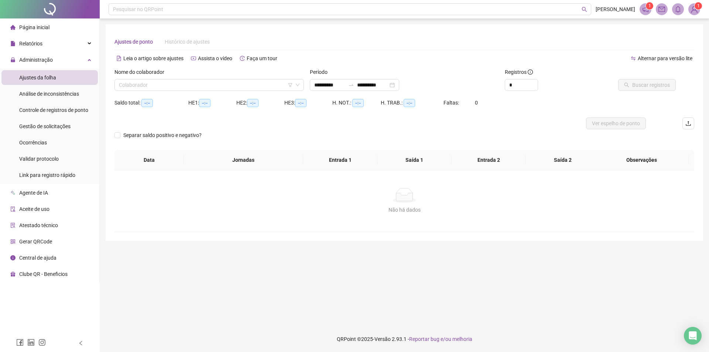
type input "**********"
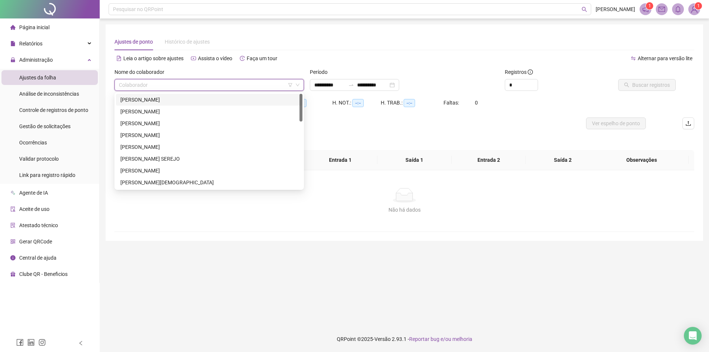
click at [185, 86] on input "search" at bounding box center [206, 84] width 174 height 11
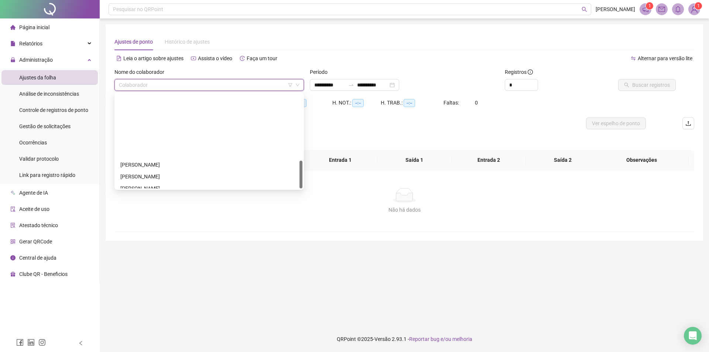
scroll to position [224, 0]
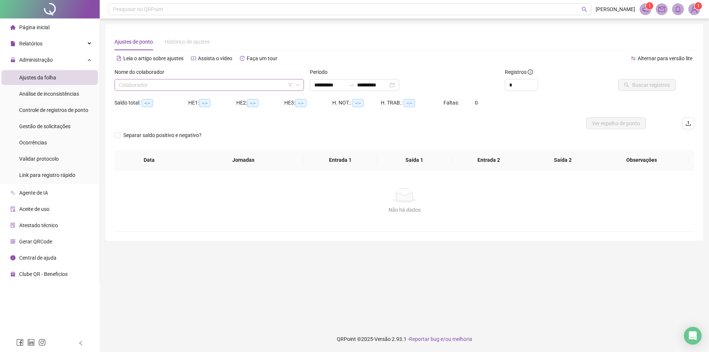
click at [156, 86] on input "search" at bounding box center [206, 84] width 174 height 11
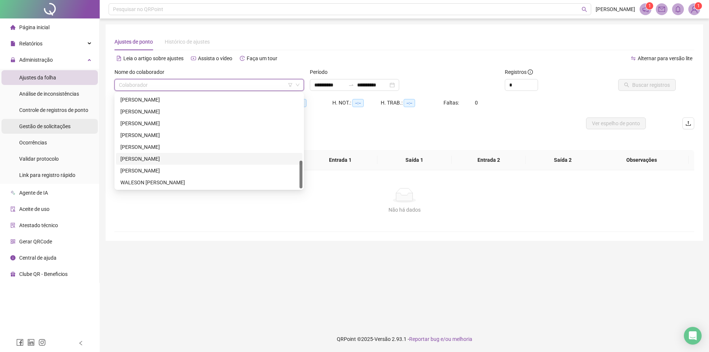
click at [37, 129] on span "Gestão de solicitações" at bounding box center [44, 126] width 51 height 6
